Goal: Task Accomplishment & Management: Manage account settings

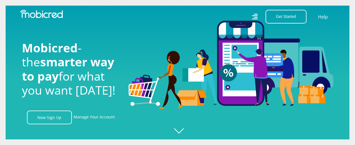
scroll to position [0, 719]
click at [97, 120] on link "Manage Your Account" at bounding box center [93, 118] width 41 height 14
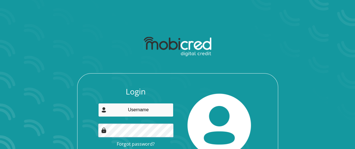
click at [132, 112] on input "email" at bounding box center [135, 110] width 75 height 14
type input "ttmohl@gmail.com"
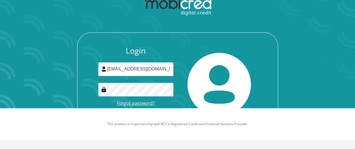
click at [135, 102] on link "Forgot password?" at bounding box center [136, 103] width 38 height 6
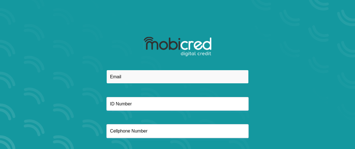
click at [133, 76] on input "email" at bounding box center [177, 77] width 142 height 14
type input "ttmohl@gmail.com"
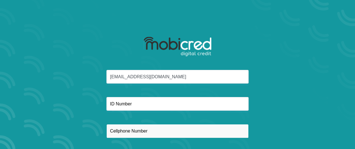
type input "0812790444"
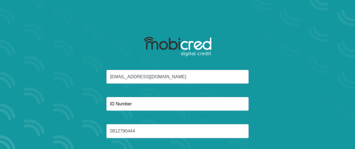
type input "MOHL"
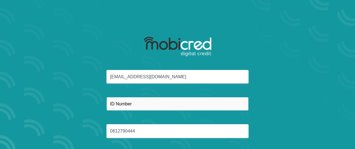
click at [141, 102] on input "text" at bounding box center [177, 104] width 142 height 14
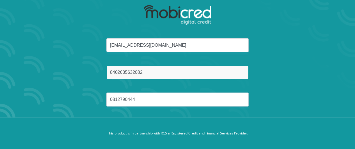
scroll to position [55, 0]
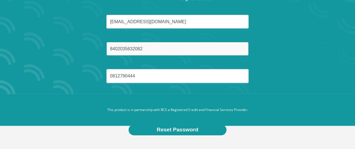
type input "8402035632082"
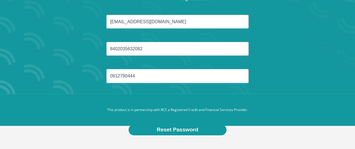
click at [187, 129] on button "Reset Password" at bounding box center [177, 130] width 99 height 13
